Goal: Use online tool/utility: Utilize a website feature to perform a specific function

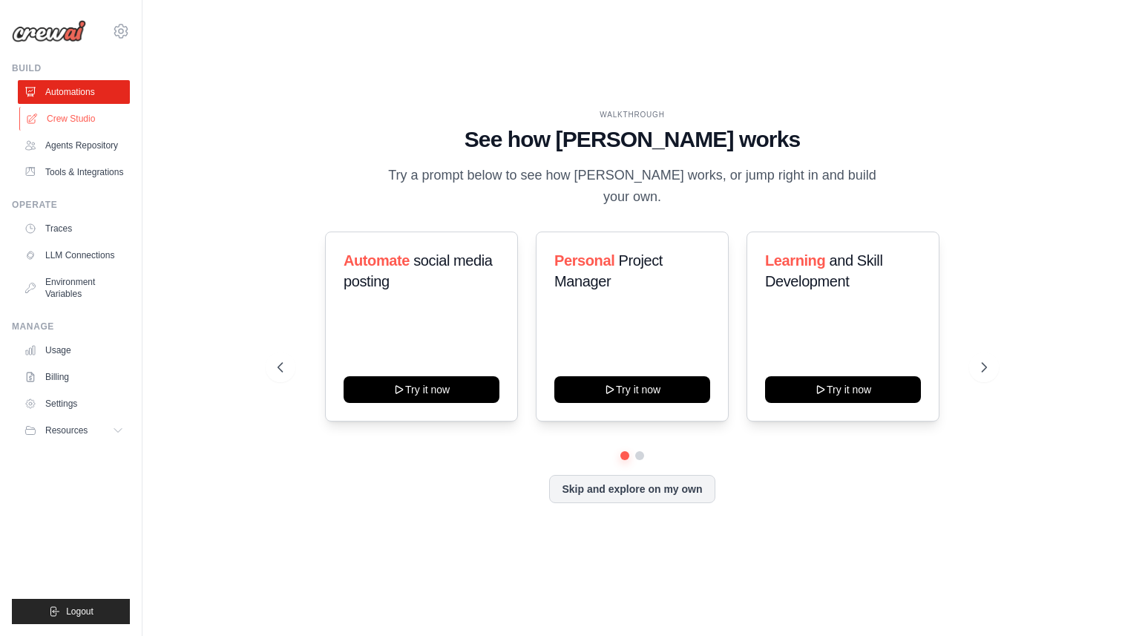
click at [65, 112] on link "Crew Studio" at bounding box center [75, 119] width 112 height 24
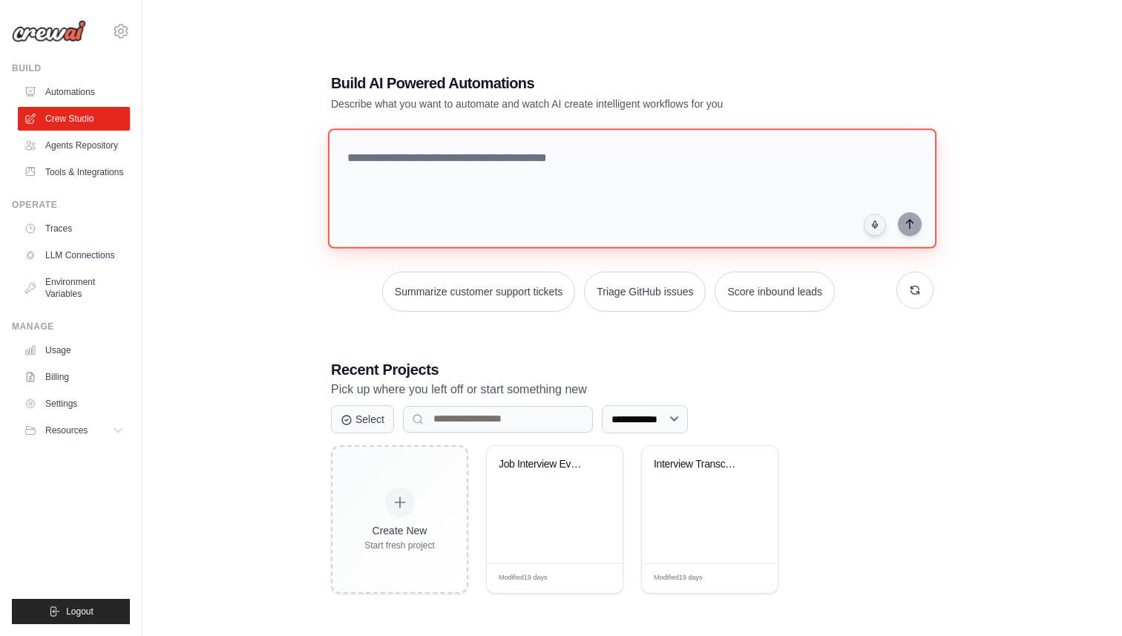
click at [532, 132] on textarea at bounding box center [632, 188] width 608 height 120
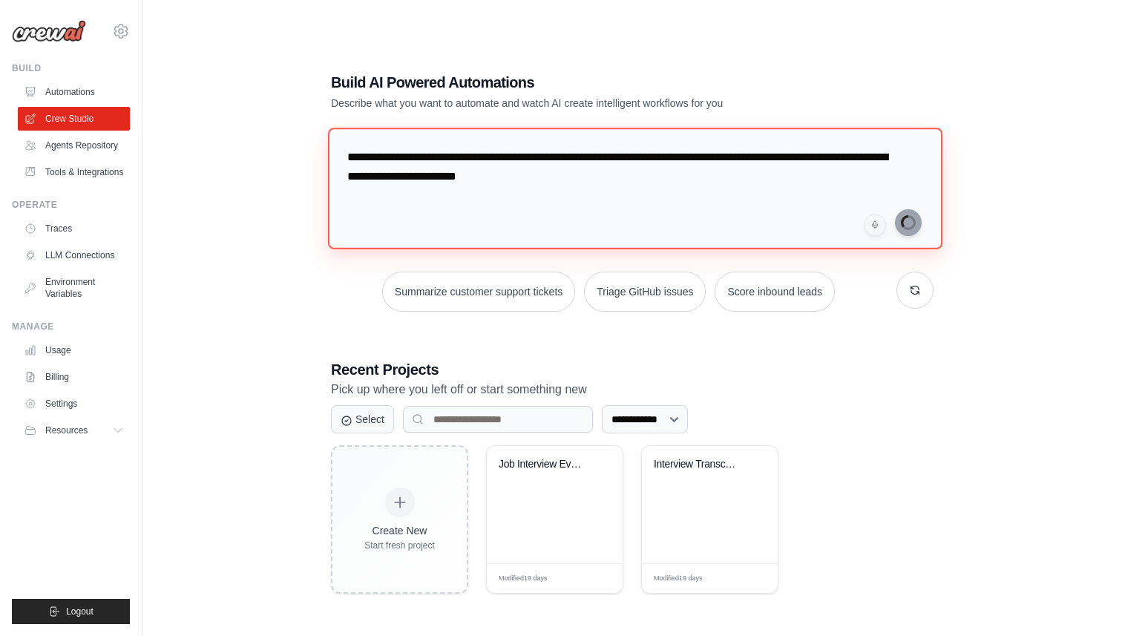
type textarea "**********"
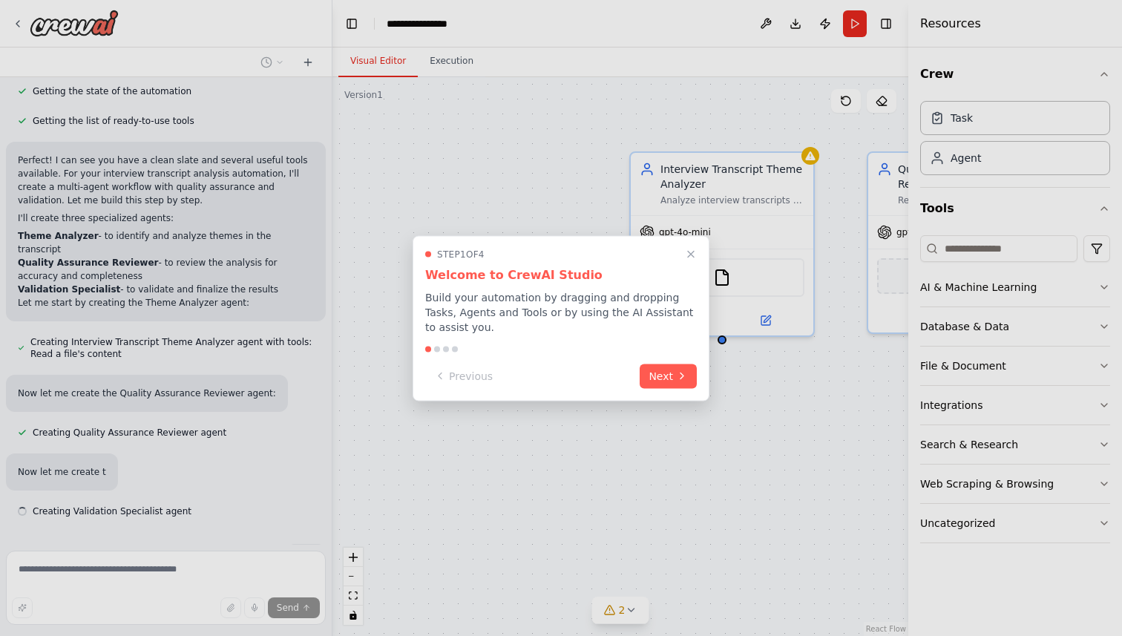
scroll to position [197, 0]
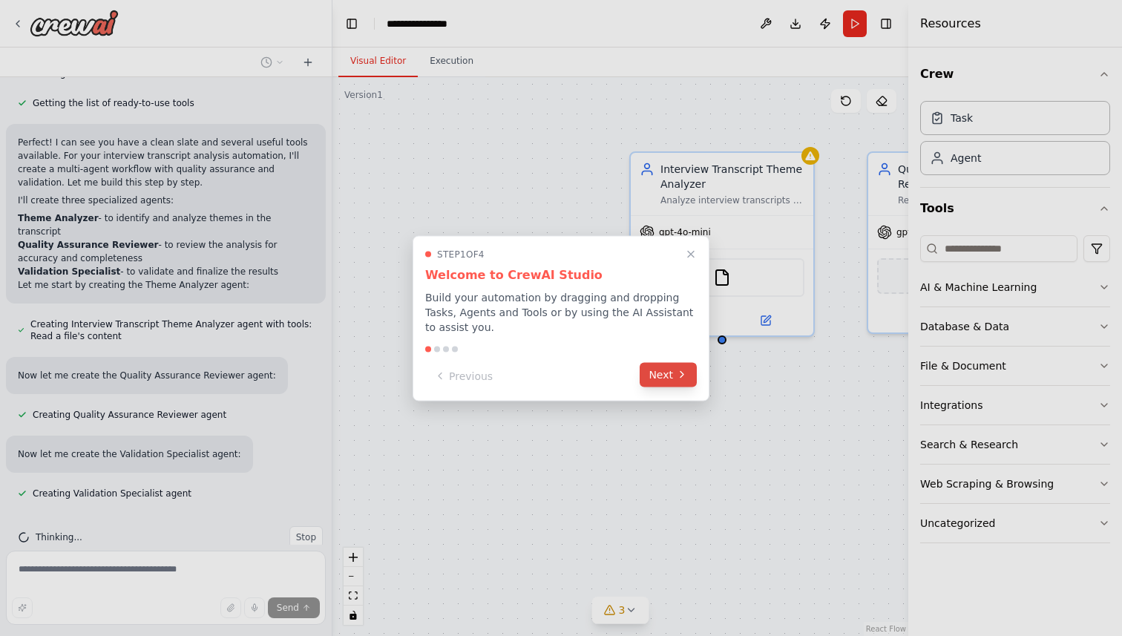
click at [682, 373] on icon at bounding box center [681, 375] width 3 height 6
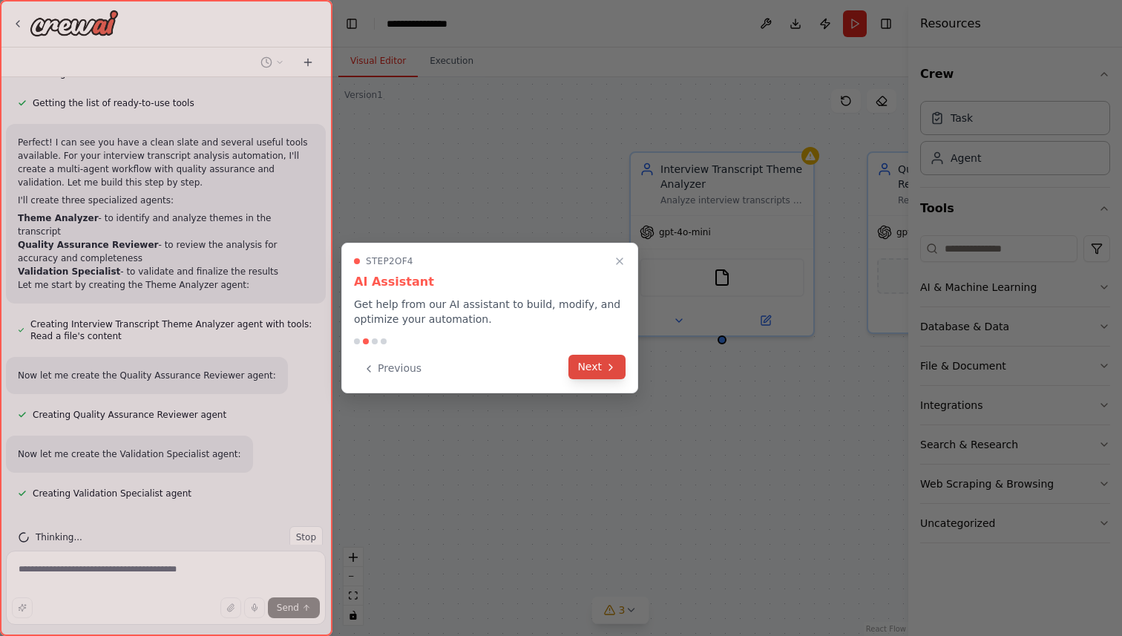
click at [597, 365] on button "Next" at bounding box center [596, 367] width 57 height 24
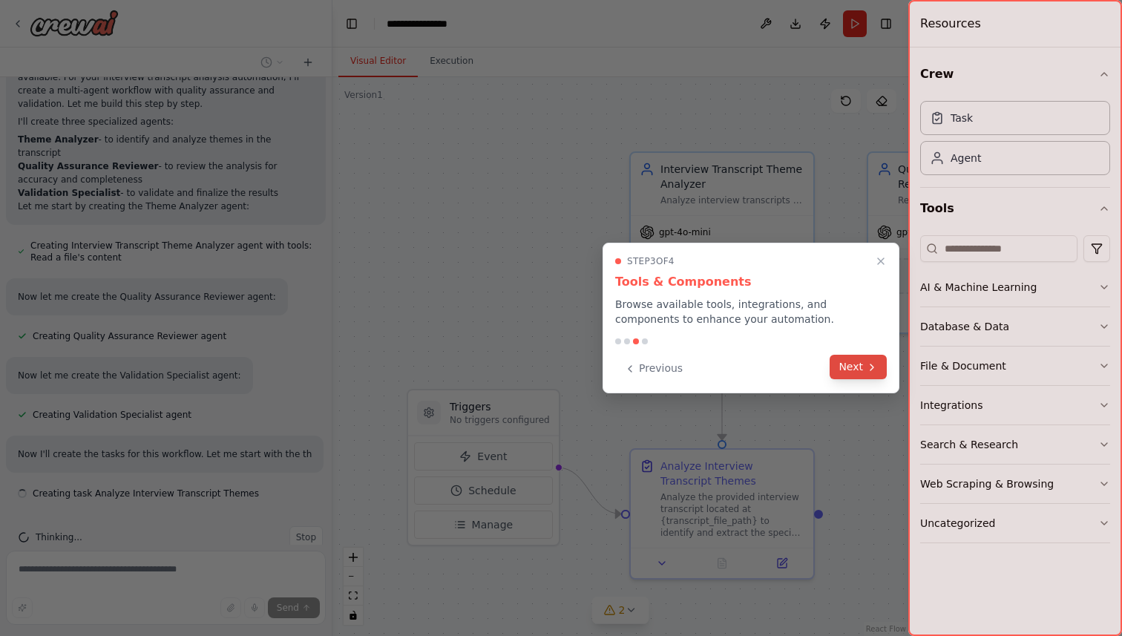
click at [864, 363] on button "Next" at bounding box center [857, 367] width 57 height 24
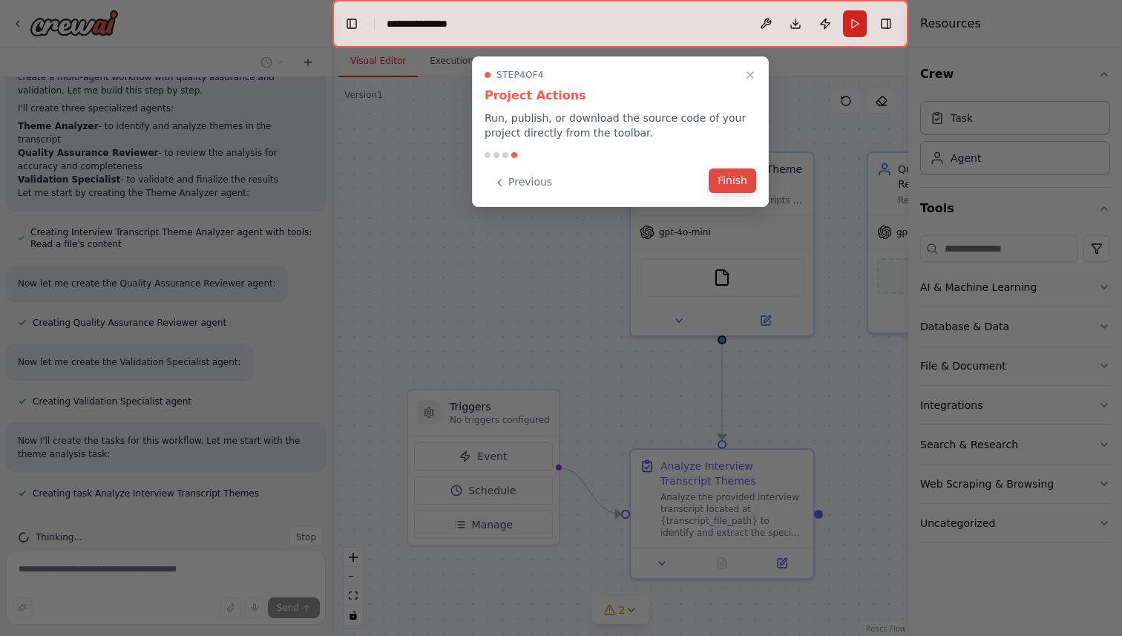
click at [742, 179] on button "Finish" at bounding box center [731, 180] width 47 height 24
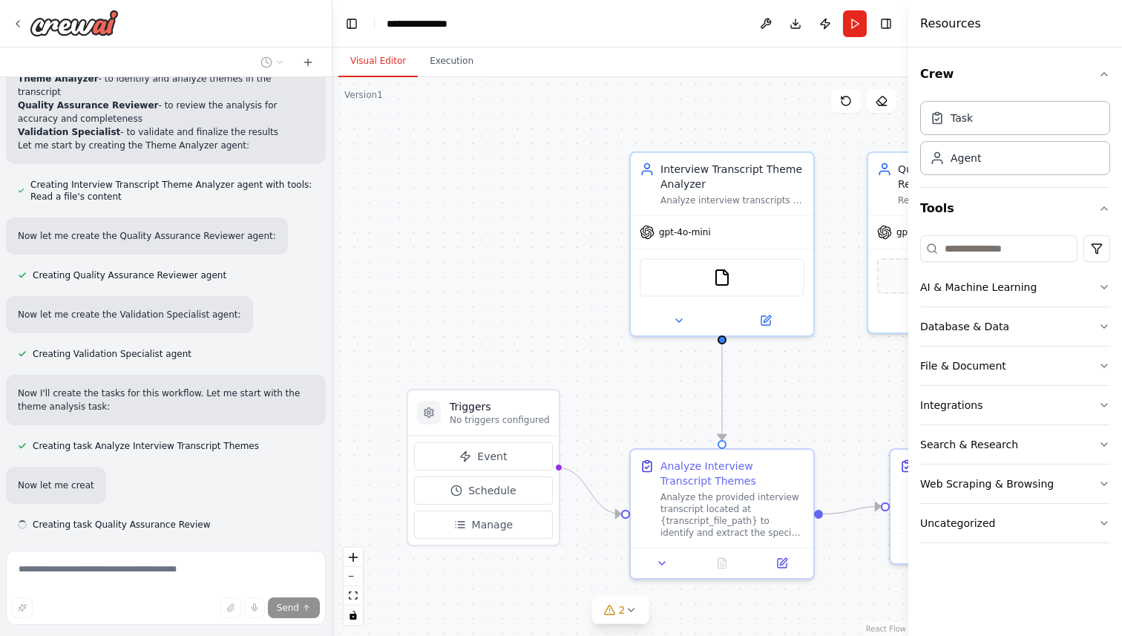
scroll to position [367, 0]
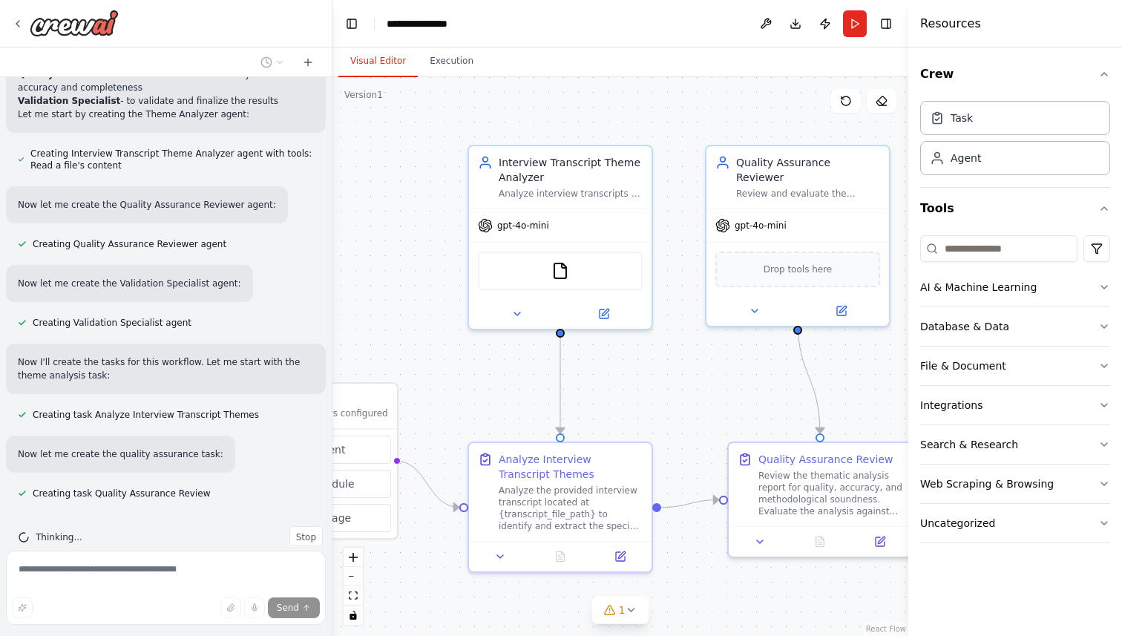
drag, startPoint x: 546, startPoint y: 248, endPoint x: 385, endPoint y: 242, distance: 161.1
click at [385, 242] on div ".deletable-edge-delete-btn { width: 20px; height: 20px; border: 0px solid #ffff…" at bounding box center [620, 356] width 576 height 559
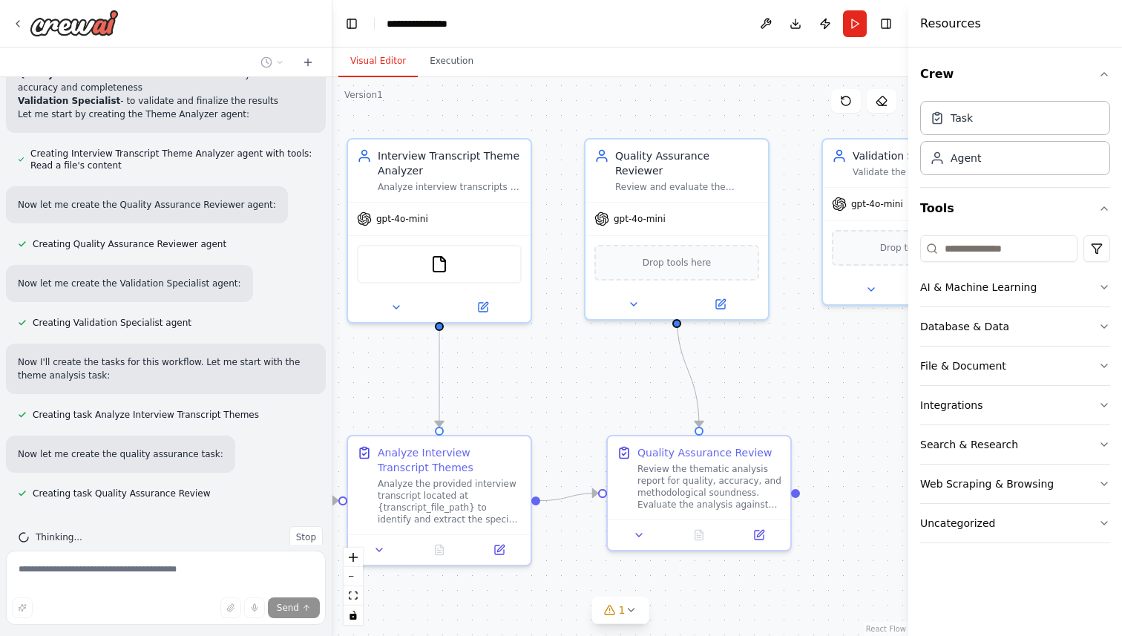
drag, startPoint x: 693, startPoint y: 384, endPoint x: 562, endPoint y: 375, distance: 130.9
click at [562, 375] on div ".deletable-edge-delete-btn { width: 20px; height: 20px; border: 0px solid #ffff…" at bounding box center [620, 356] width 576 height 559
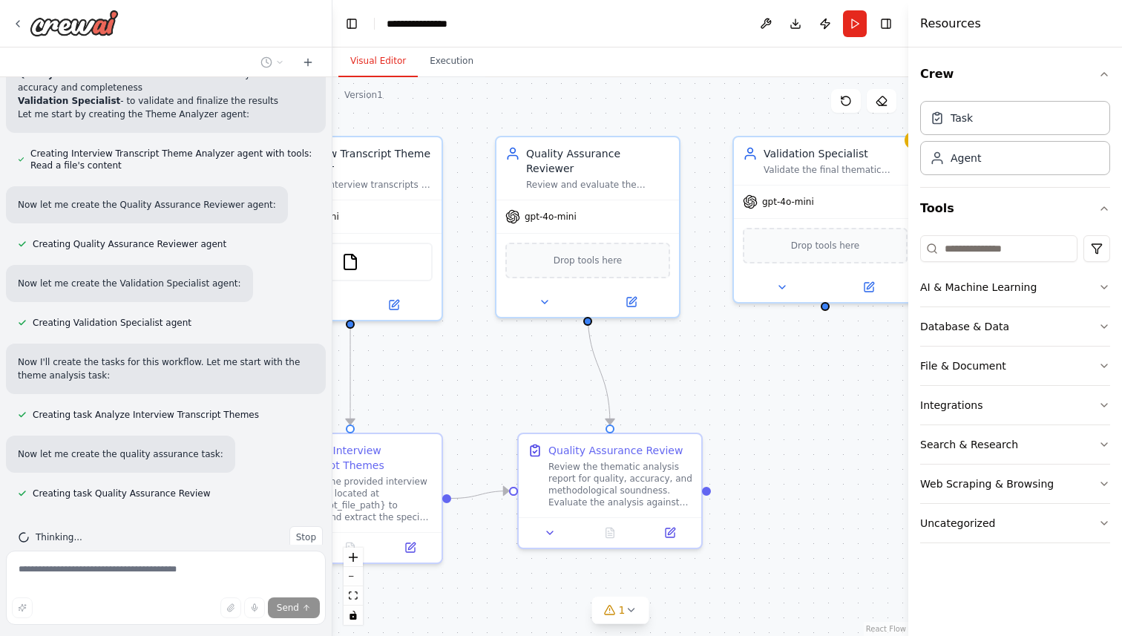
drag, startPoint x: 860, startPoint y: 356, endPoint x: 739, endPoint y: 356, distance: 120.9
click at [739, 356] on div ".deletable-edge-delete-btn { width: 20px; height: 20px; border: 0px solid #ffff…" at bounding box center [620, 356] width 576 height 559
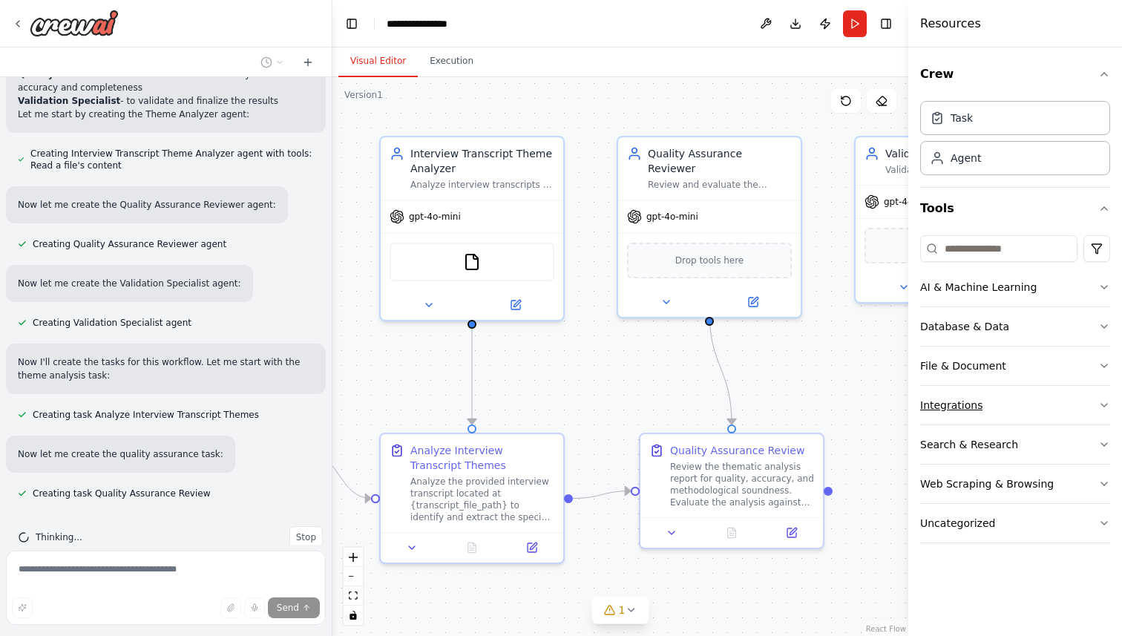
drag, startPoint x: 742, startPoint y: 413, endPoint x: 921, endPoint y: 414, distance: 179.5
click at [921, 414] on div "I am given an interview transcript and I want to analyze the transcript for spe…" at bounding box center [561, 318] width 1122 height 636
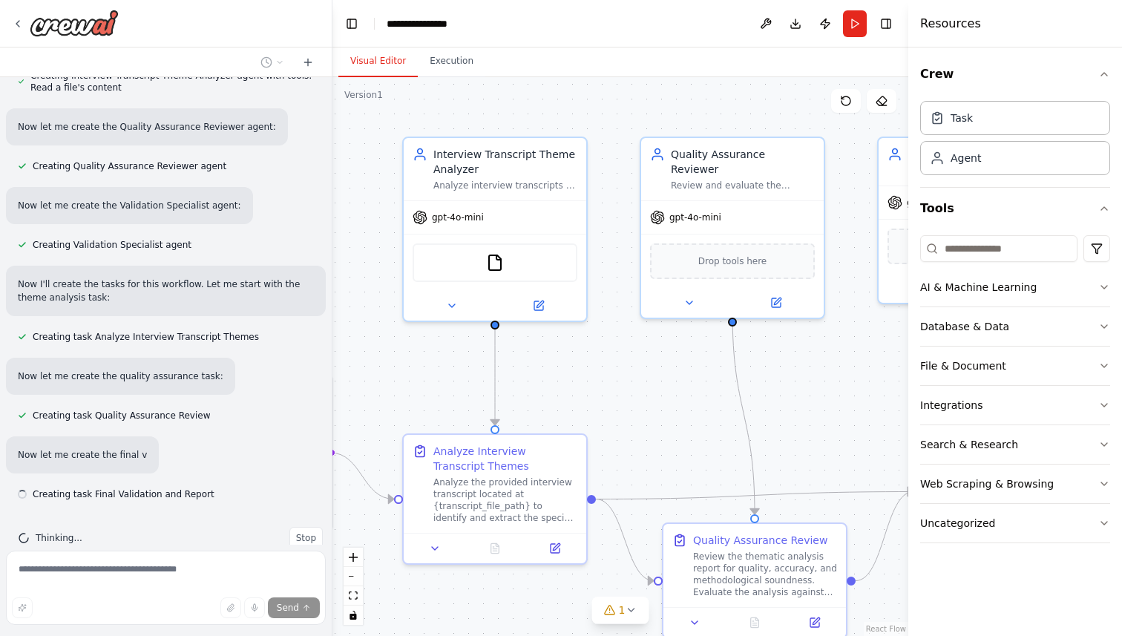
scroll to position [446, 0]
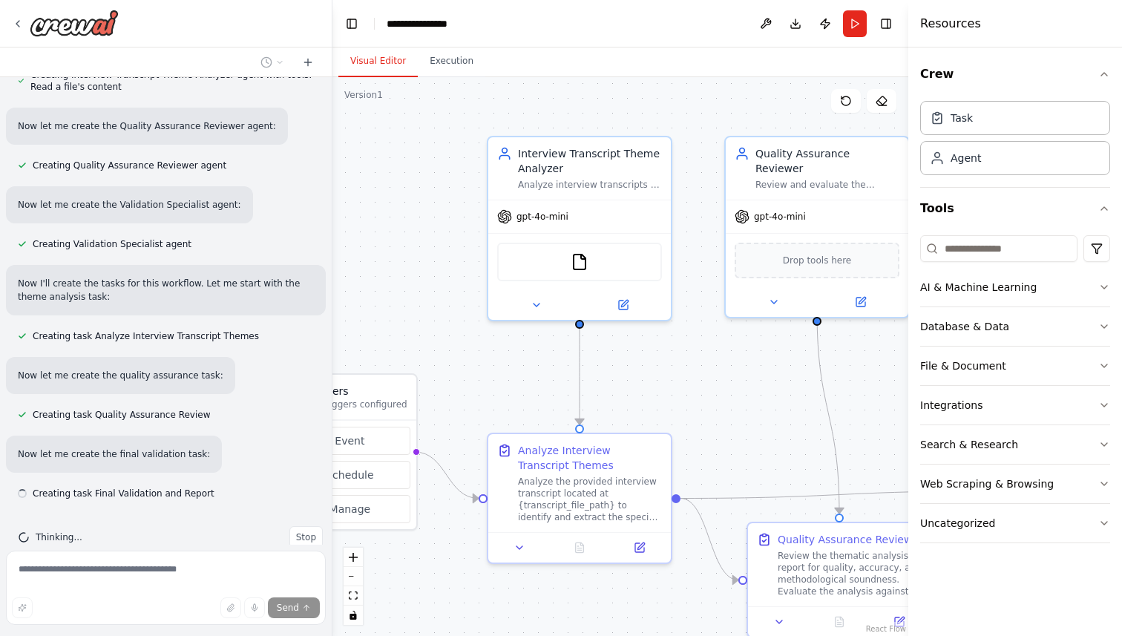
drag, startPoint x: 649, startPoint y: 378, endPoint x: 770, endPoint y: 378, distance: 120.9
click at [771, 378] on div ".deletable-edge-delete-btn { width: 20px; height: 20px; border: 0px solid #ffff…" at bounding box center [620, 356] width 576 height 559
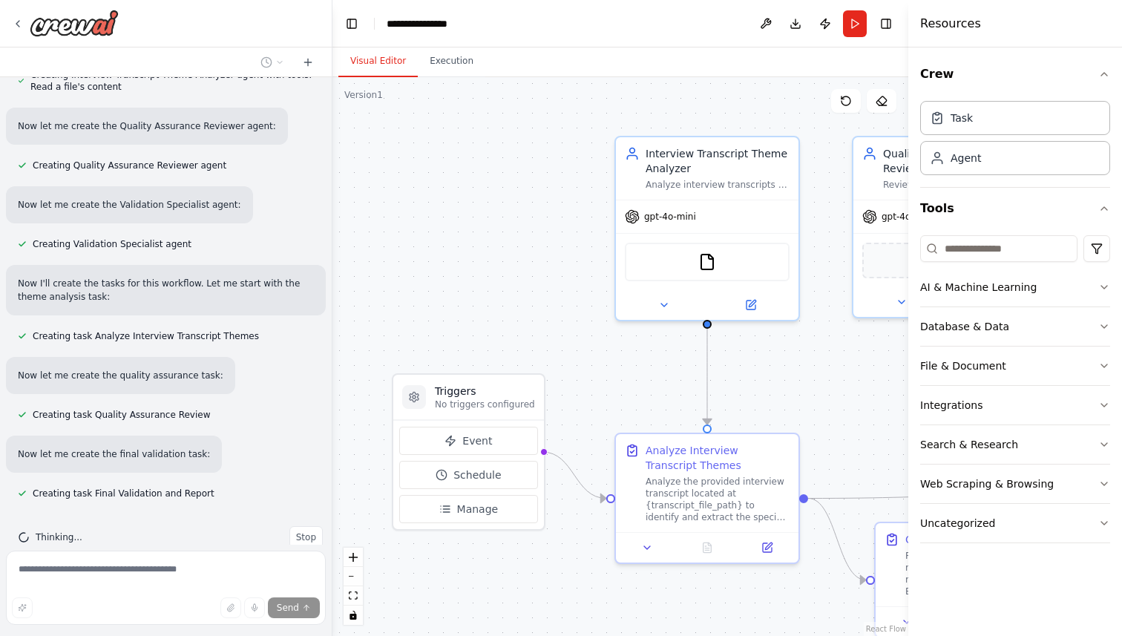
drag, startPoint x: 388, startPoint y: 305, endPoint x: 479, endPoint y: 305, distance: 91.2
click at [479, 305] on div ".deletable-edge-delete-btn { width: 20px; height: 20px; border: 0px solid #ffff…" at bounding box center [620, 356] width 576 height 559
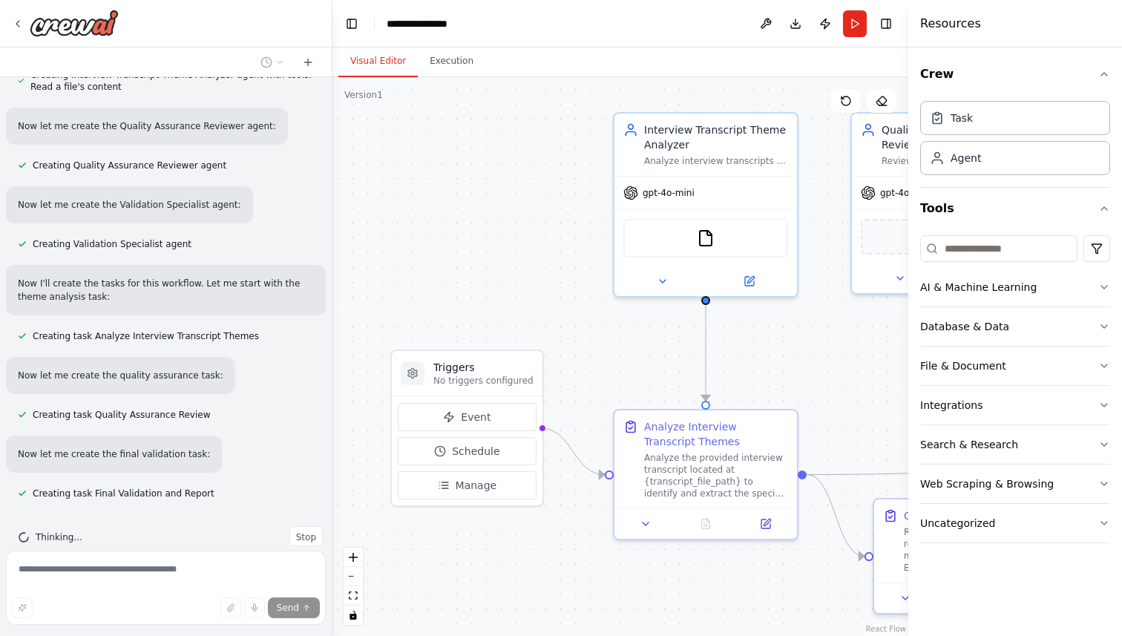
drag, startPoint x: 526, startPoint y: 312, endPoint x: 505, endPoint y: 182, distance: 131.5
click at [505, 182] on div ".deletable-edge-delete-btn { width: 20px; height: 20px; border: 0px solid #ffff…" at bounding box center [620, 356] width 576 height 559
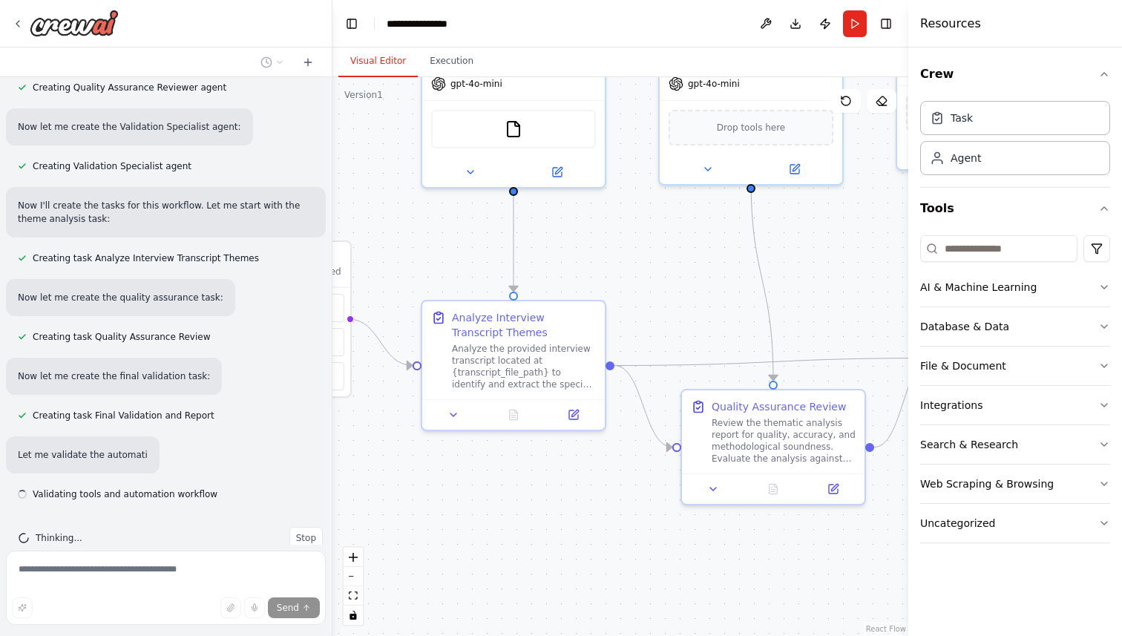
scroll to position [524, 0]
drag, startPoint x: 623, startPoint y: 527, endPoint x: 556, endPoint y: 500, distance: 71.9
click at [556, 500] on div ".deletable-edge-delete-btn { width: 20px; height: 20px; border: 0px solid #ffff…" at bounding box center [620, 356] width 576 height 559
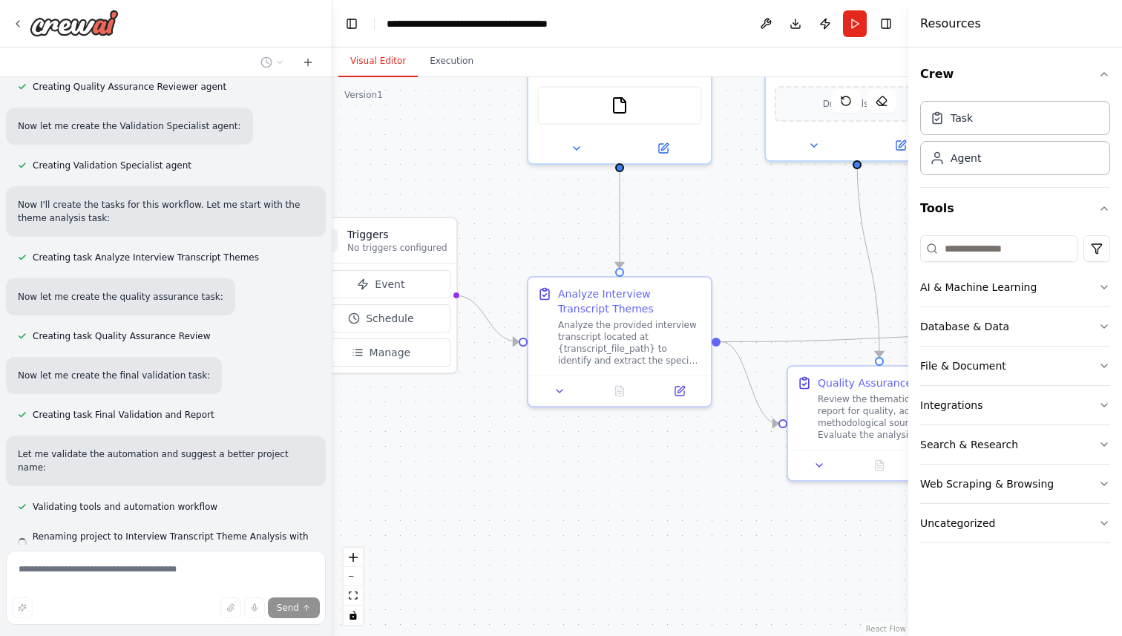
scroll to position [554, 0]
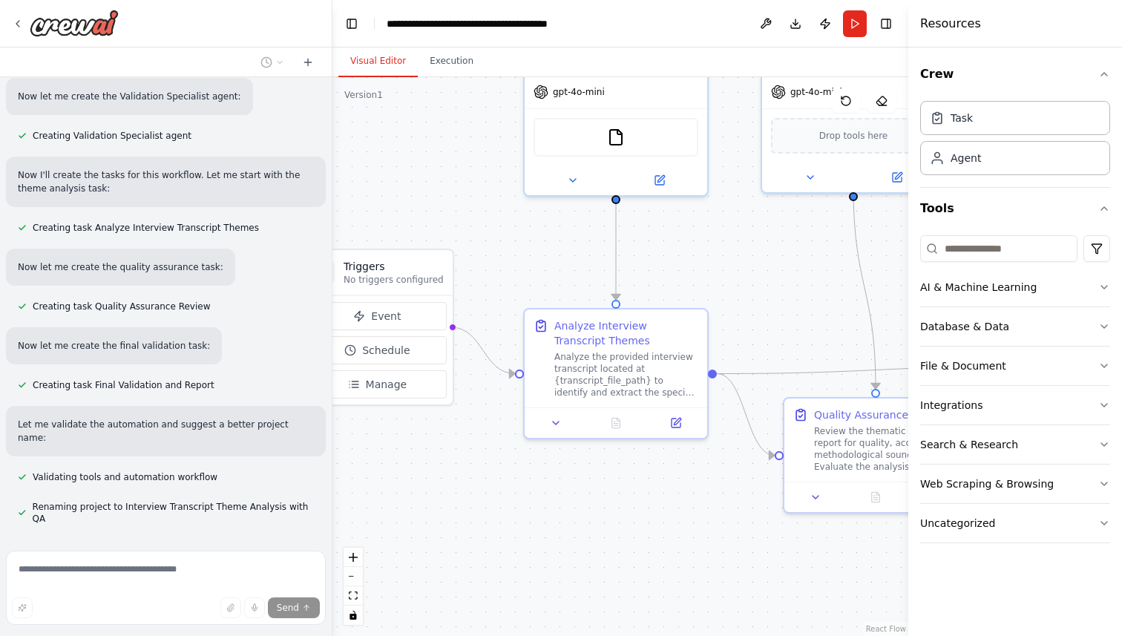
drag, startPoint x: 679, startPoint y: 501, endPoint x: 666, endPoint y: 585, distance: 84.8
click at [666, 587] on div ".deletable-edge-delete-btn { width: 20px; height: 20px; border: 0px solid #ffff…" at bounding box center [620, 356] width 576 height 559
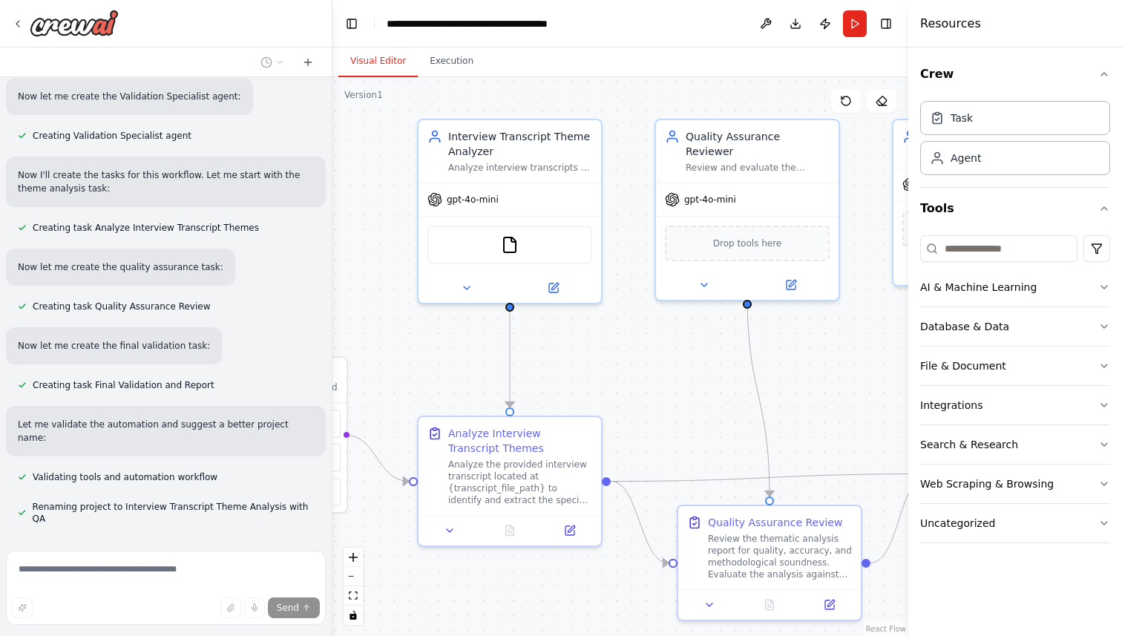
drag, startPoint x: 408, startPoint y: 207, endPoint x: 312, endPoint y: 244, distance: 103.3
click at [312, 244] on div "I am given an interview transcript and I want to analyze the transcript for spe…" at bounding box center [561, 318] width 1122 height 636
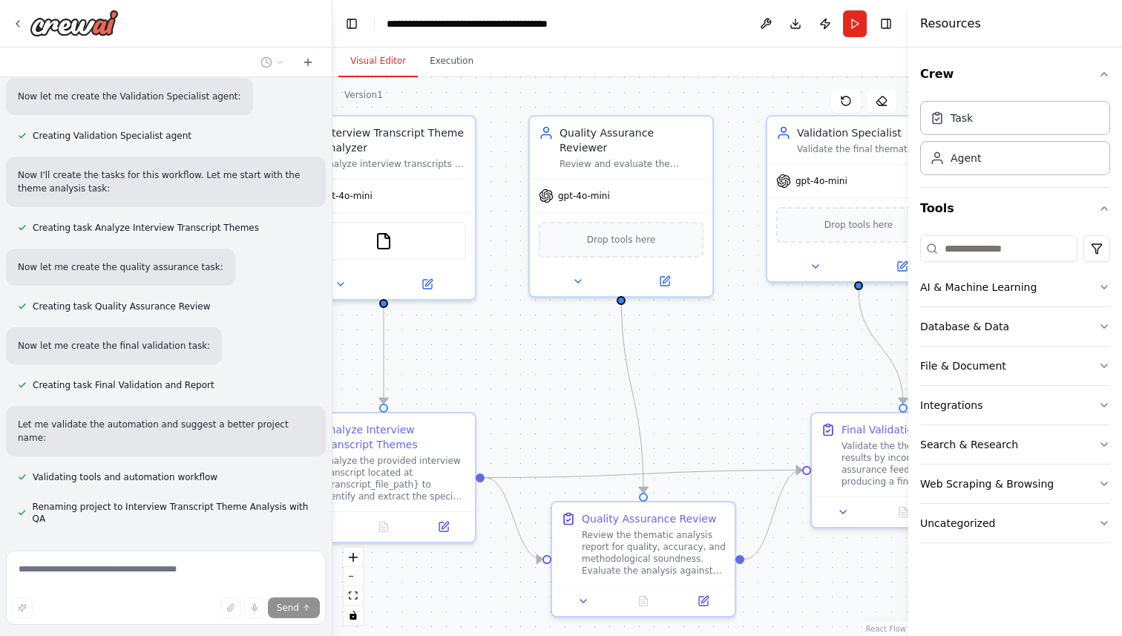
drag, startPoint x: 617, startPoint y: 331, endPoint x: 475, endPoint y: 327, distance: 142.5
click at [475, 327] on div ".deletable-edge-delete-btn { width: 20px; height: 20px; border: 0px solid #ffff…" at bounding box center [620, 356] width 576 height 559
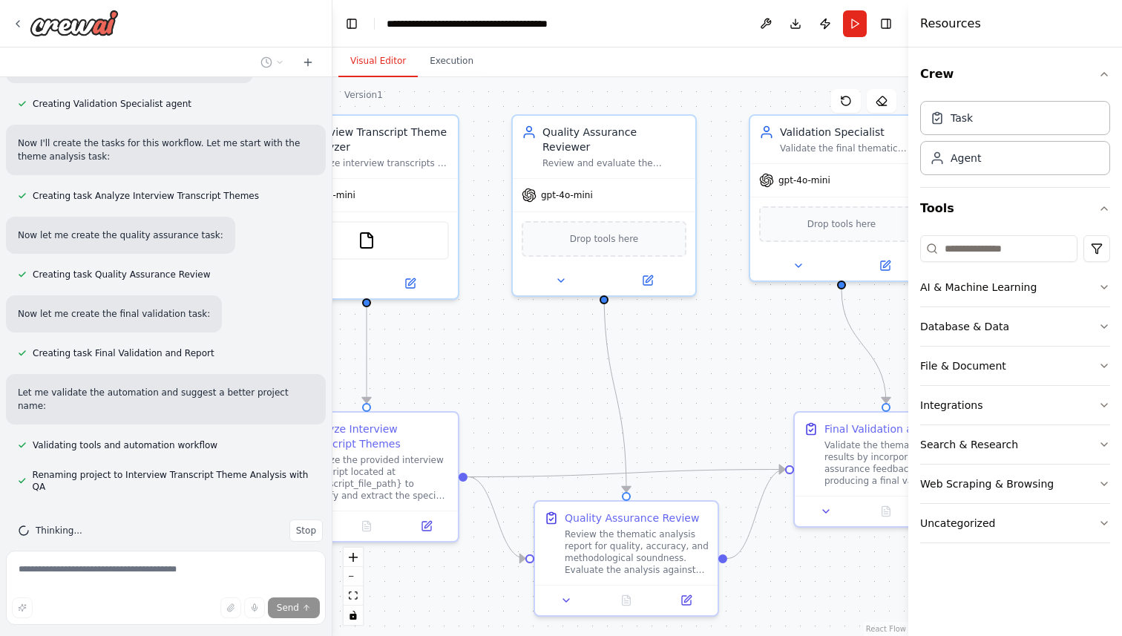
scroll to position [590, 0]
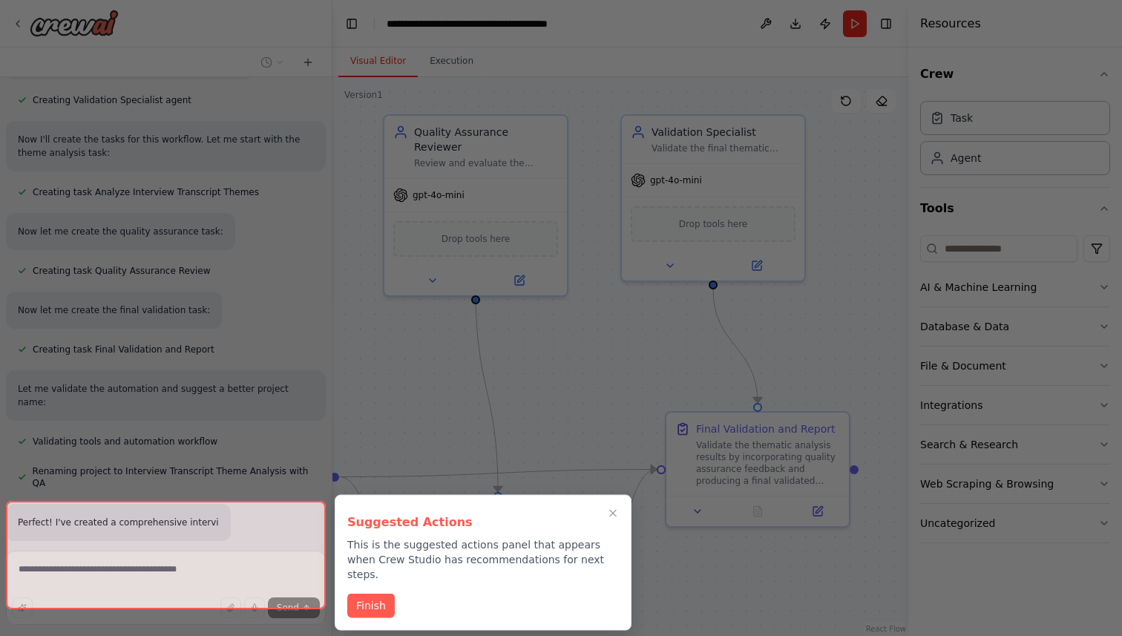
drag, startPoint x: 714, startPoint y: 331, endPoint x: 588, endPoint y: 330, distance: 126.1
click at [587, 330] on div "I am given an interview transcript and I want to analyze the transcript for spe…" at bounding box center [561, 318] width 1122 height 636
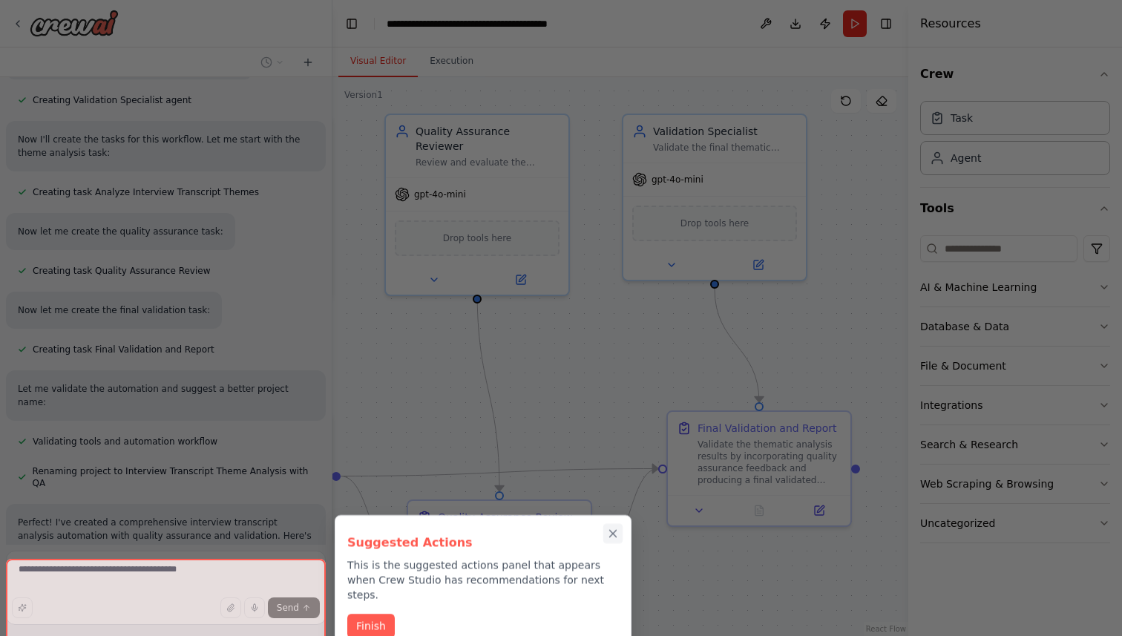
click at [610, 534] on icon "Close walkthrough" at bounding box center [613, 533] width 7 height 7
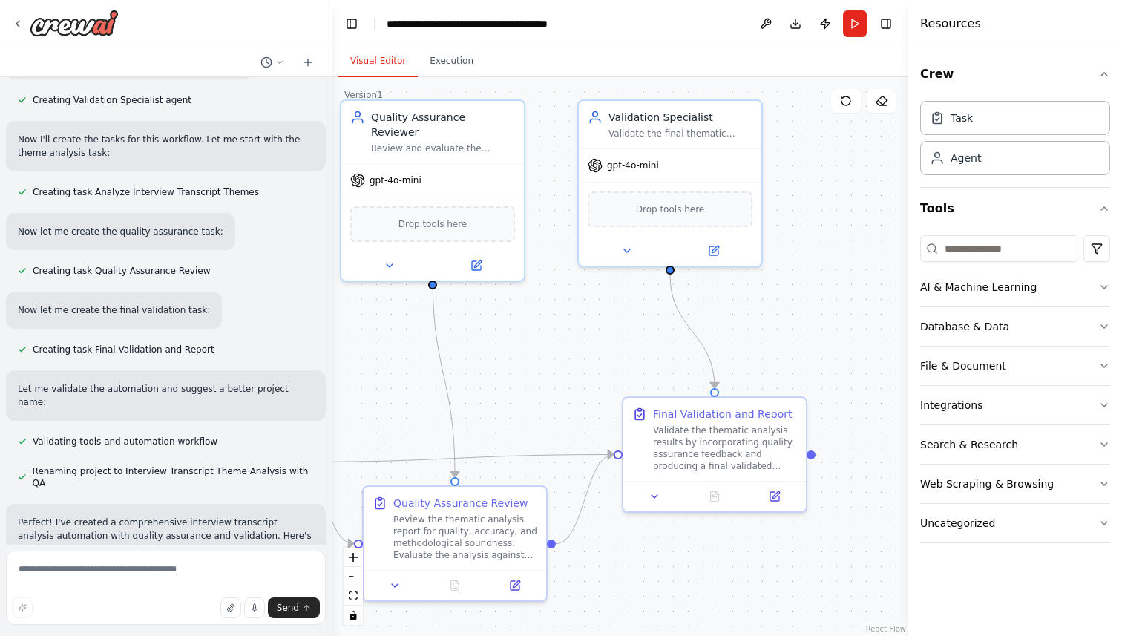
drag, startPoint x: 816, startPoint y: 349, endPoint x: 773, endPoint y: 334, distance: 45.5
click at [771, 334] on div ".deletable-edge-delete-btn { width: 20px; height: 20px; border: 0px solid #ffff…" at bounding box center [620, 356] width 576 height 559
